Goal: Task Accomplishment & Management: Use online tool/utility

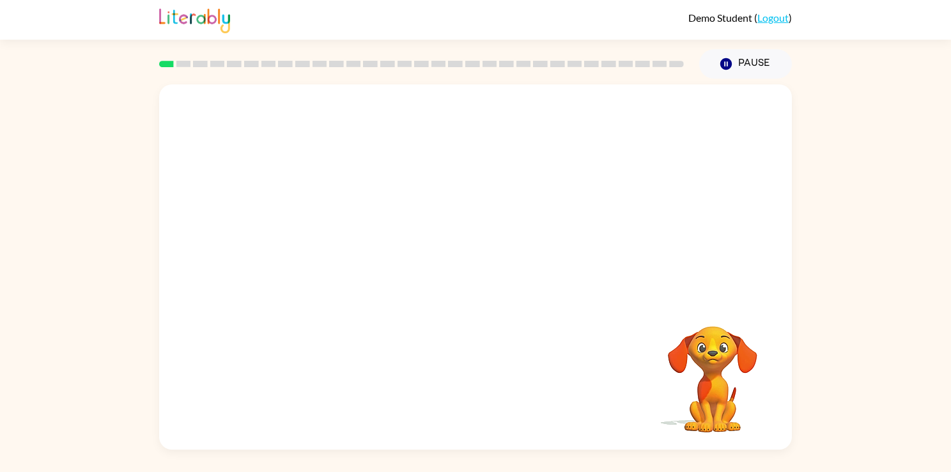
click at [523, 294] on div "Your browser must support playing .mp4 files to use Literably. Please try using…" at bounding box center [475, 266] width 633 height 365
click at [466, 266] on icon "button" at bounding box center [476, 273] width 22 height 22
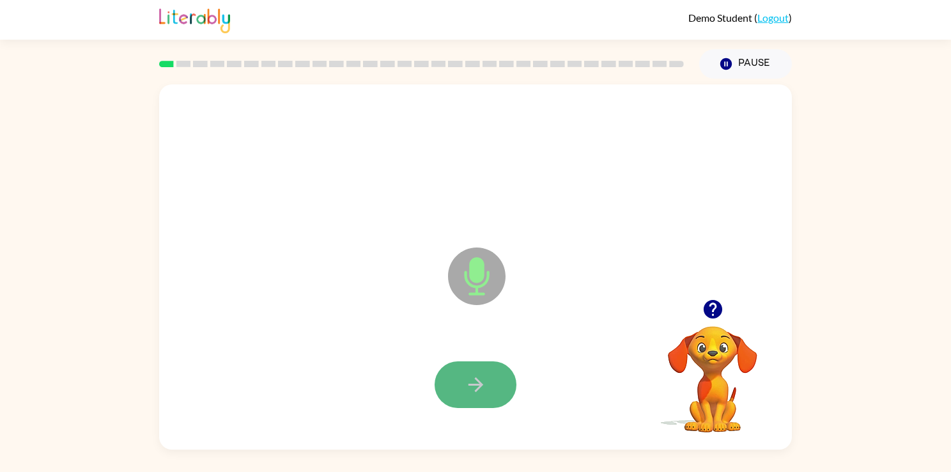
click at [484, 384] on icon "button" at bounding box center [476, 384] width 22 height 22
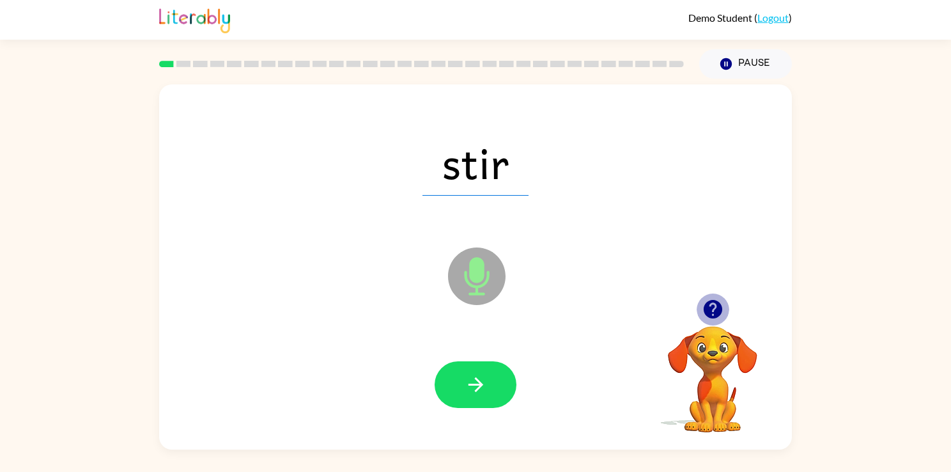
click at [710, 308] on icon "button" at bounding box center [712, 309] width 19 height 19
click at [494, 387] on button "button" at bounding box center [476, 384] width 82 height 47
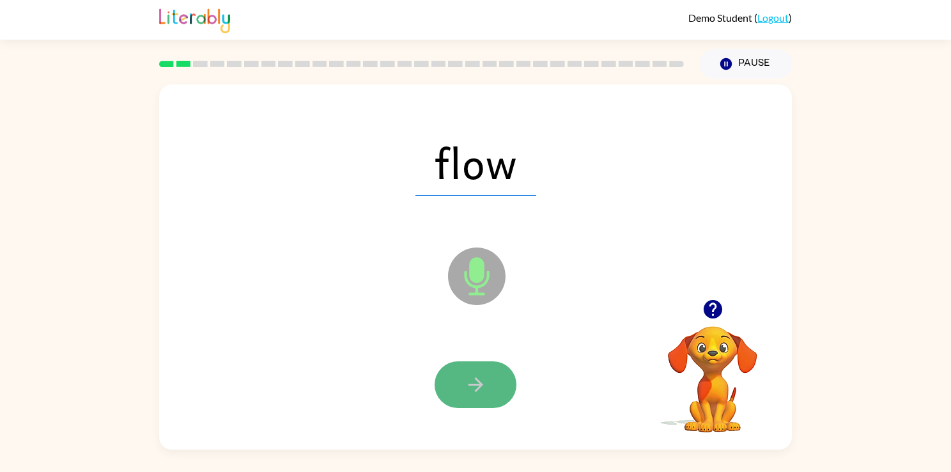
click at [498, 387] on button "button" at bounding box center [476, 384] width 82 height 47
click at [486, 382] on button "button" at bounding box center [476, 384] width 82 height 47
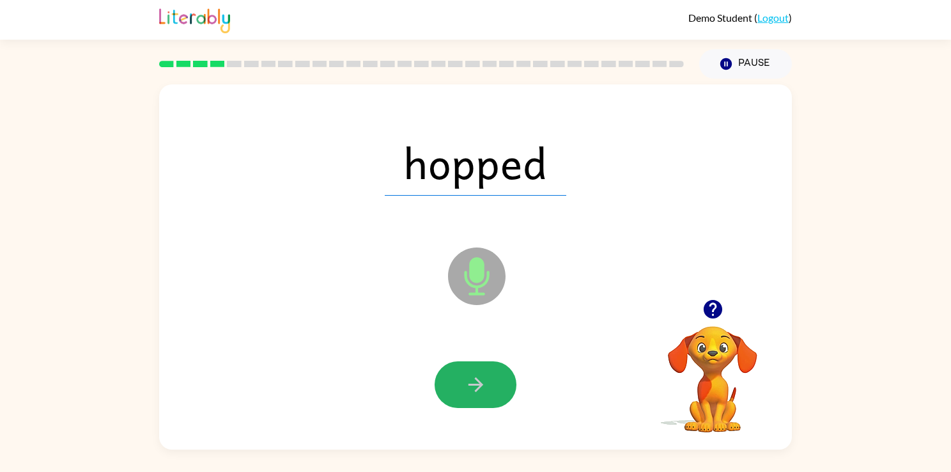
click at [486, 383] on icon "button" at bounding box center [476, 384] width 22 height 22
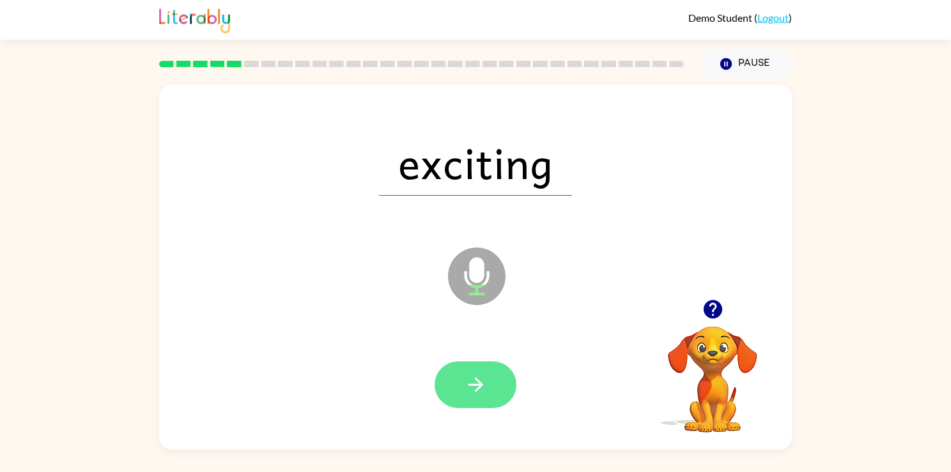
click at [493, 380] on button "button" at bounding box center [476, 384] width 82 height 47
click at [465, 375] on icon "button" at bounding box center [476, 384] width 22 height 22
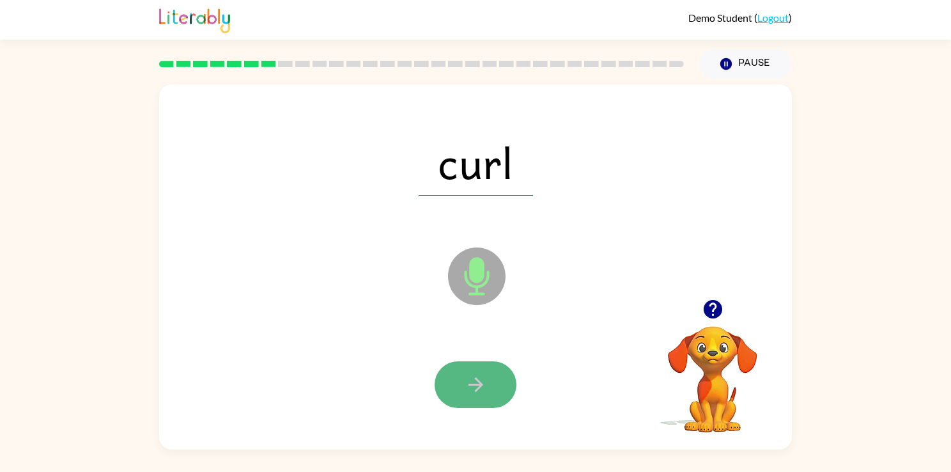
click at [472, 381] on icon "button" at bounding box center [476, 384] width 22 height 22
click at [480, 379] on icon "button" at bounding box center [476, 384] width 22 height 22
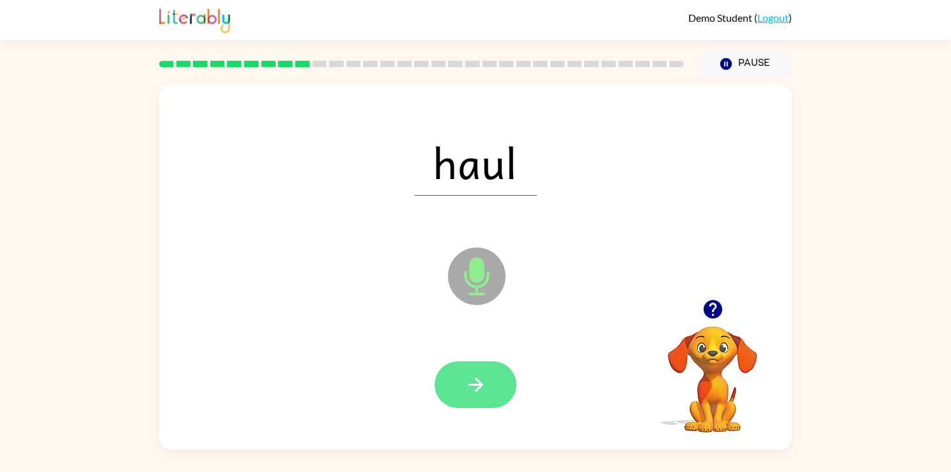
click at [475, 380] on icon "button" at bounding box center [476, 384] width 22 height 22
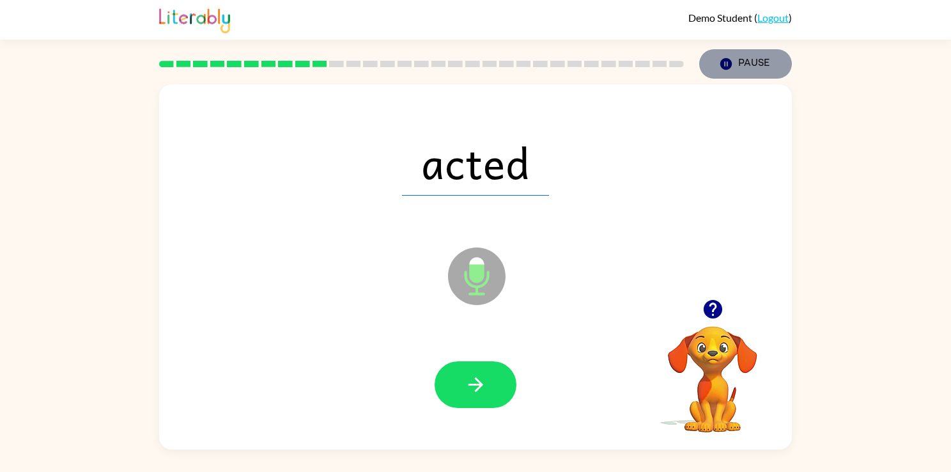
click at [760, 59] on button "Pause Pause" at bounding box center [745, 63] width 93 height 29
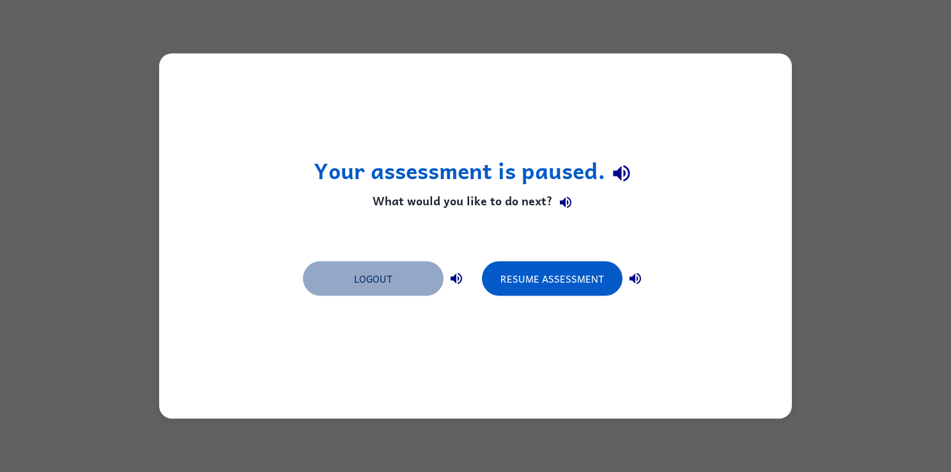
click at [394, 282] on button "Logout" at bounding box center [373, 278] width 141 height 35
